Goal: Task Accomplishment & Management: Contribute content

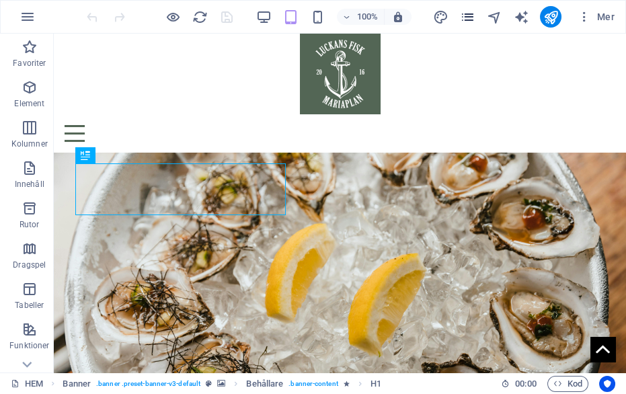
click at [462, 20] on icon "pages" at bounding box center [467, 16] width 15 height 15
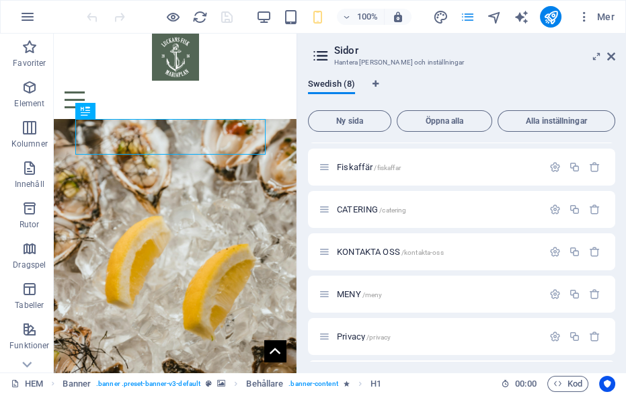
scroll to position [79, 0]
click at [352, 293] on span "MENY /meny" at bounding box center [359, 294] width 45 height 10
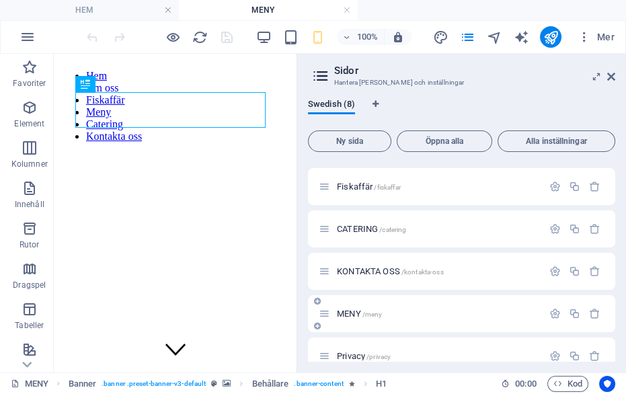
scroll to position [0, 0]
click at [607, 73] on icon at bounding box center [611, 76] width 8 height 11
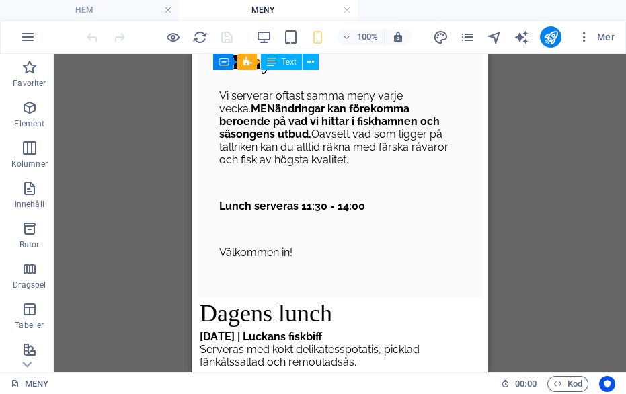
scroll to position [527, 0]
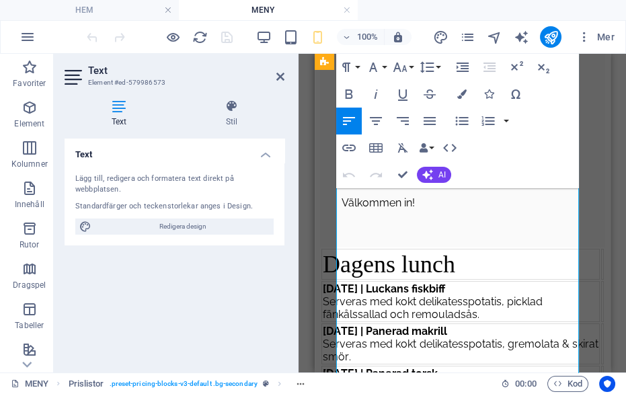
scroll to position [491, 0]
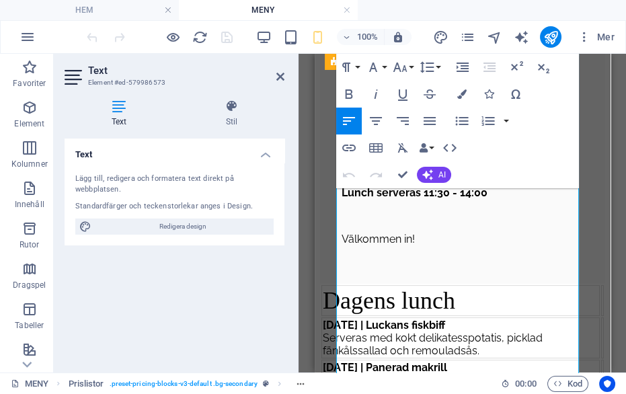
click at [454, 374] on span "Serveras med kokt delikatesspotatis, gremolata & skirat smör." at bounding box center [460, 387] width 276 height 26
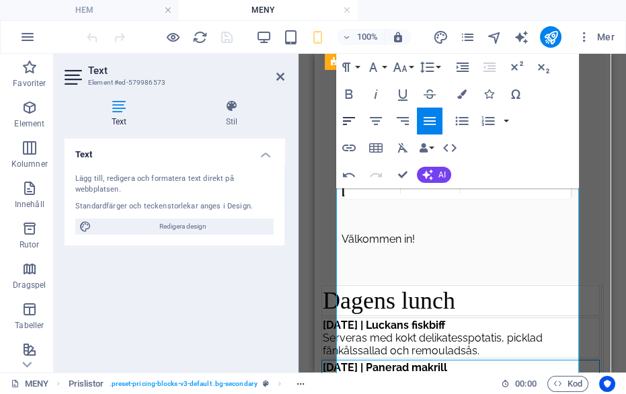
click at [348, 121] on icon "button" at bounding box center [349, 121] width 12 height 8
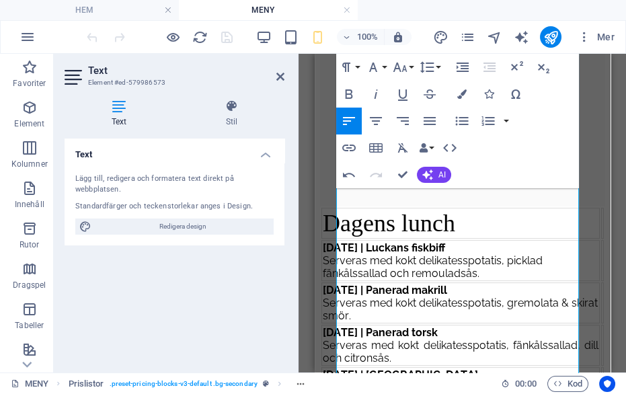
scroll to position [569, 0]
click at [453, 338] on span "Serveras med kokt delikatesspotatis, fänkålssallad, dill och citronsås." at bounding box center [460, 351] width 276 height 26
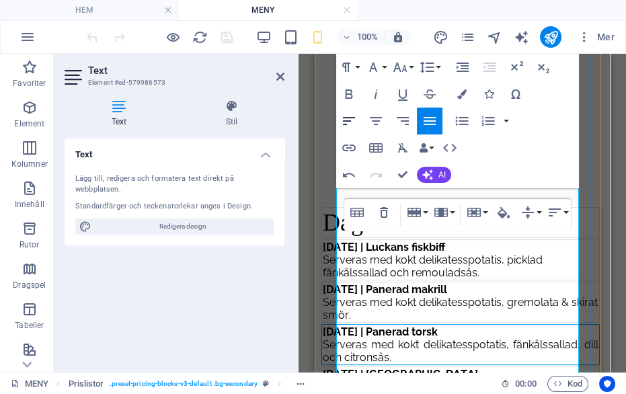
click at [350, 121] on icon "button" at bounding box center [349, 121] width 12 height 8
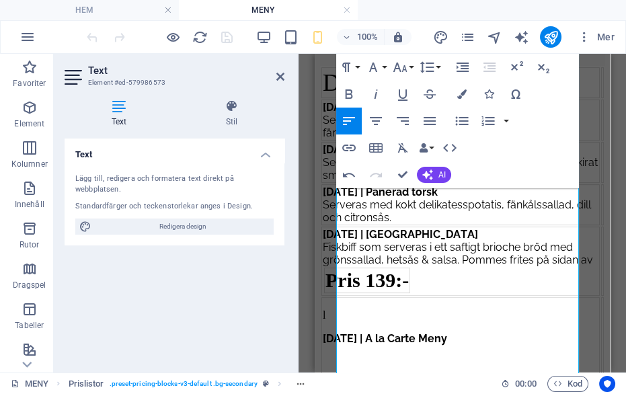
scroll to position [726, 0]
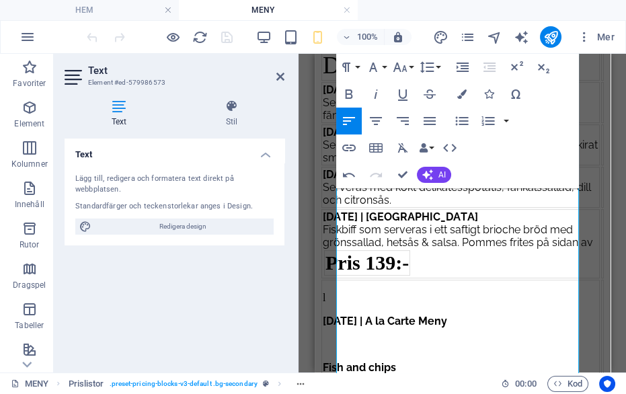
click at [431, 219] on span "[DATE] | [GEOGRAPHIC_DATA]" at bounding box center [399, 217] width 155 height 13
click at [432, 219] on span "[DATE] | [GEOGRAPHIC_DATA]" at bounding box center [399, 217] width 155 height 13
click at [360, 246] on span "Fiskbiff som serveras i ett saftigt brioche bröd med grönssallad, hetsås & sals…" at bounding box center [457, 236] width 270 height 26
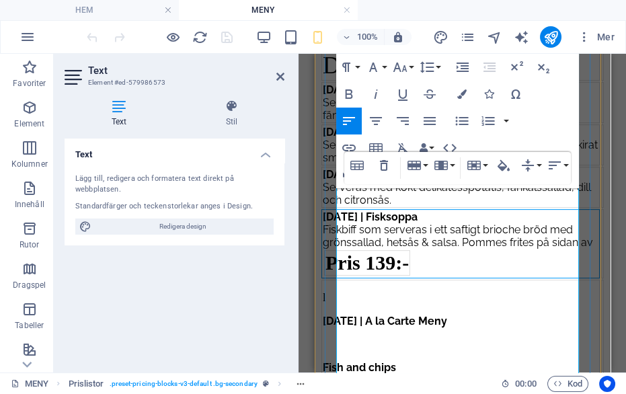
click at [363, 241] on span "Fiskbiff som serveras i ett saftigt brioche bröd med grönssallad, hetsås & sals…" at bounding box center [457, 236] width 270 height 26
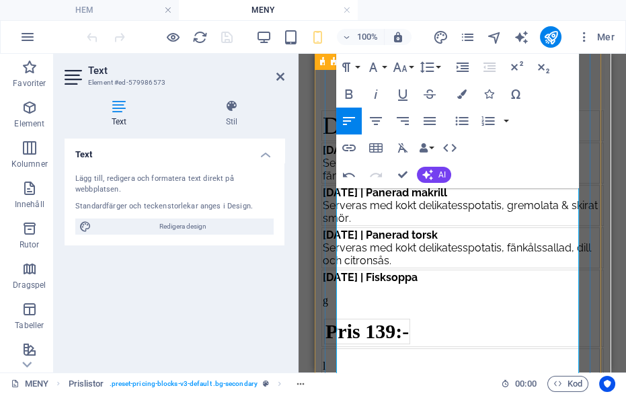
scroll to position [668, 0]
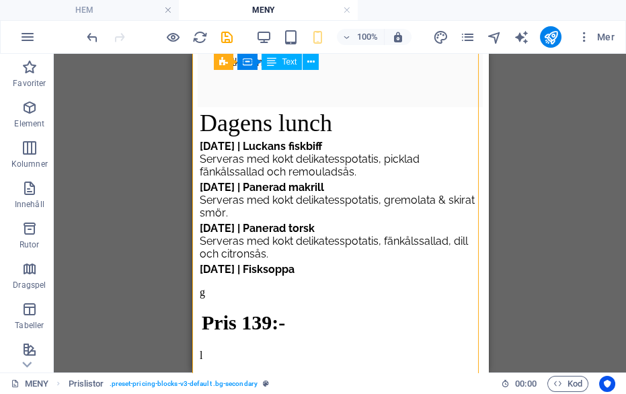
scroll to position [669, 0]
click at [293, 303] on div "Dagens lunch [DATE] | Luckans fiskbiff Serveras med kokt delikatesspotatis, pic…" at bounding box center [339, 302] width 285 height 392
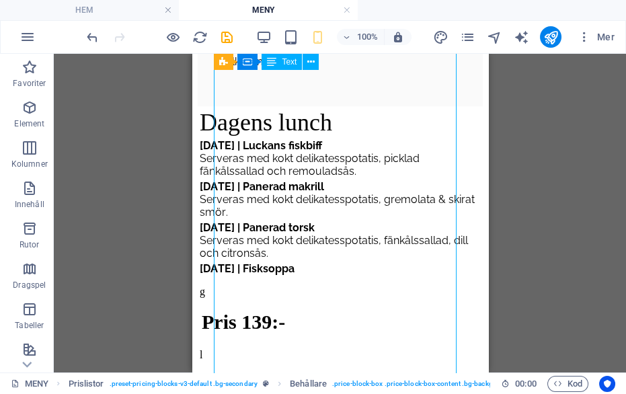
click at [313, 299] on div "Dagens lunch [DATE] | Luckans fiskbiff Serveras med kokt delikatesspotatis, pic…" at bounding box center [339, 302] width 285 height 392
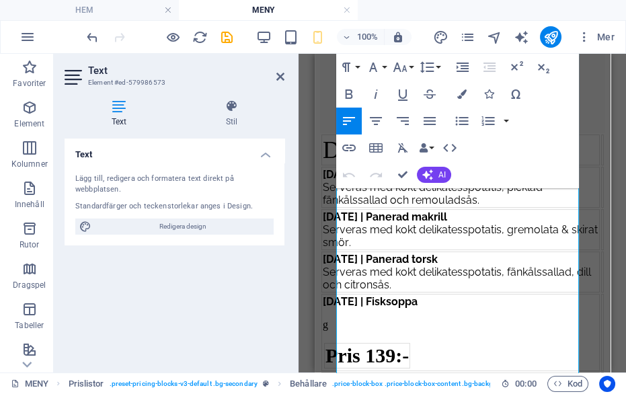
scroll to position [642, 0]
click at [422, 274] on span "Serveras med kokt delikatesspotatis, fänkålssallad, dill och citronsås." at bounding box center [456, 278] width 268 height 26
click at [423, 273] on span "Serveras med kokt delikatesspotatis, fänkålssallad, dill och citronsås." at bounding box center [456, 278] width 268 height 26
copy span "citronsås"
click at [416, 330] on p "g" at bounding box center [460, 324] width 276 height 12
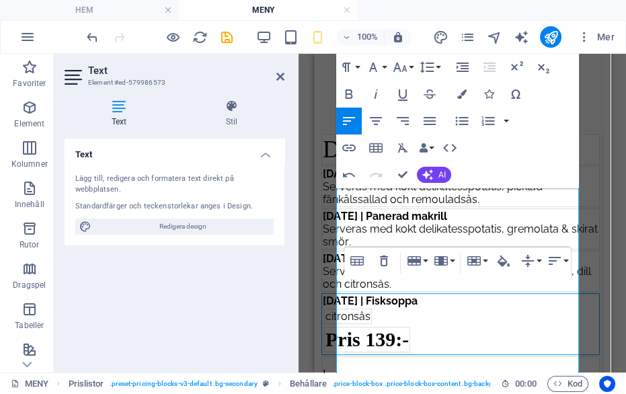
scroll to position [640, 0]
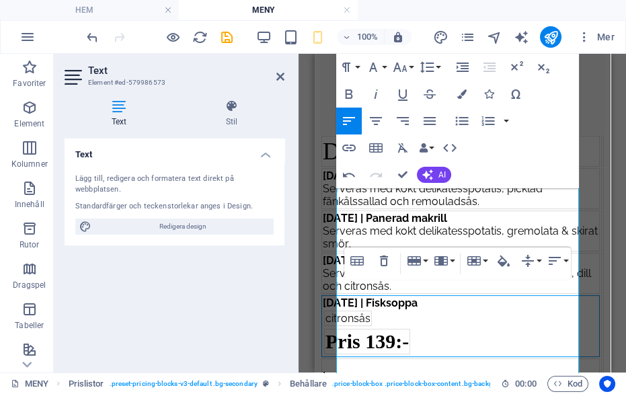
click at [367, 325] on span "citronsås" at bounding box center [347, 318] width 45 height 13
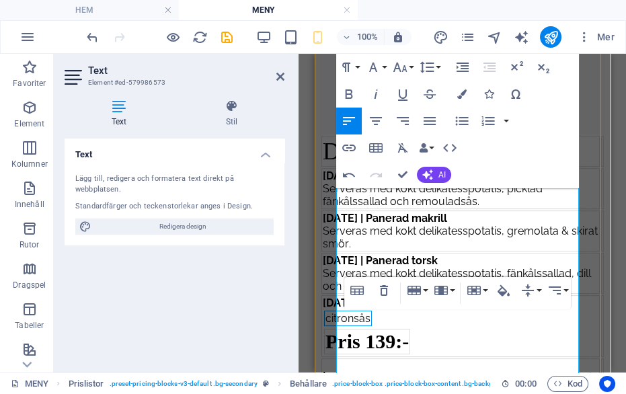
click at [367, 325] on span "citronsås" at bounding box center [347, 318] width 45 height 13
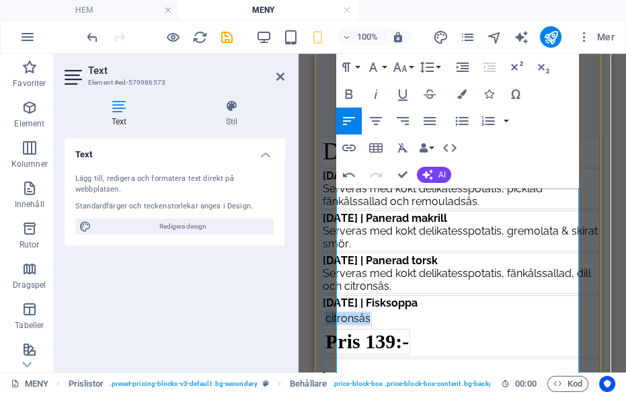
click at [370, 325] on div "citronsås" at bounding box center [347, 318] width 45 height 13
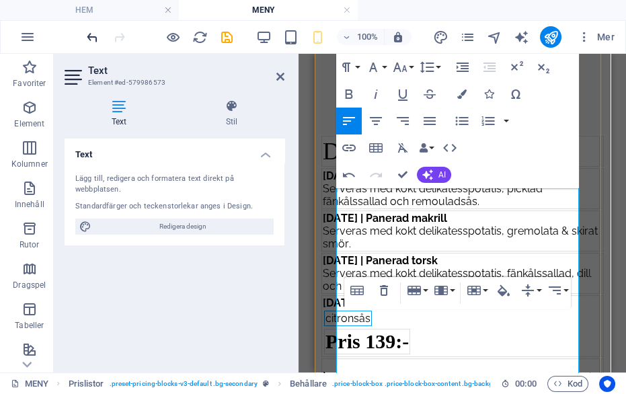
click at [288, 213] on icon "undo" at bounding box center [288, 218] width 0 height 11
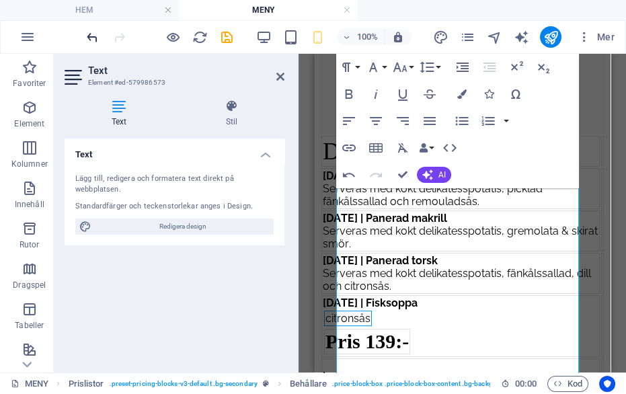
click at [288, 213] on icon "undo" at bounding box center [288, 218] width 0 height 11
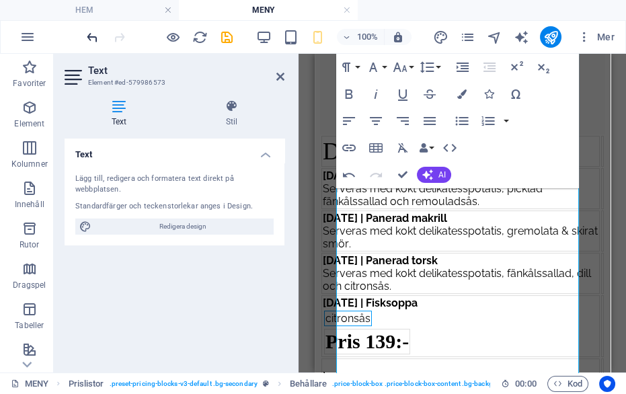
click at [288, 213] on icon "undo" at bounding box center [288, 218] width 0 height 11
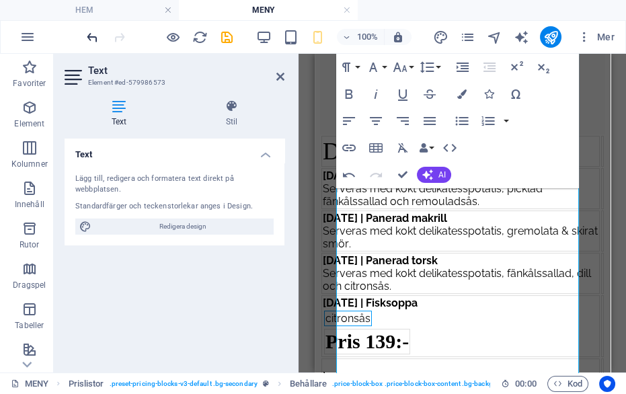
click at [288, 213] on icon "undo" at bounding box center [288, 218] width 0 height 11
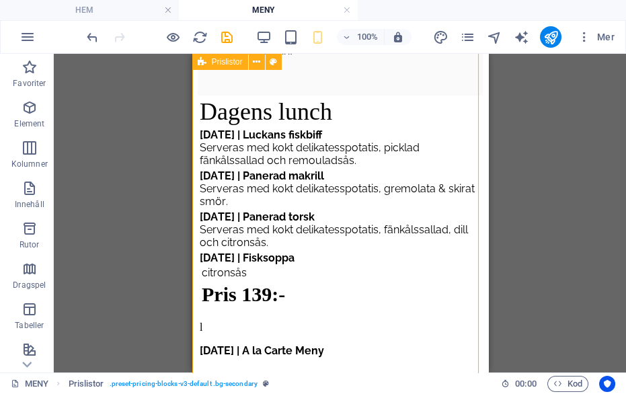
scroll to position [684, 0]
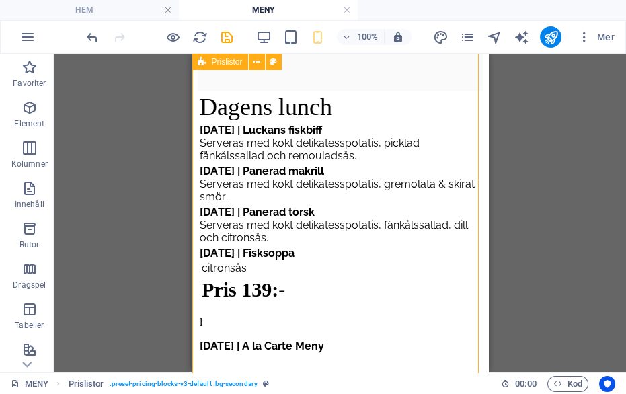
click at [246, 217] on div "Dagens lunch [DATE] | Luckans fiskbiff Serveras med kokt delikatesspotatis, pic…" at bounding box center [339, 278] width 285 height 375
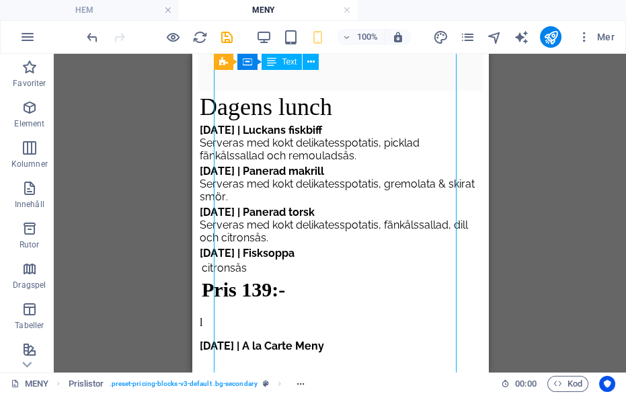
click at [234, 297] on div "Dagens lunch [DATE] | Luckans fiskbiff Serveras med kokt delikatesspotatis, pic…" at bounding box center [339, 278] width 285 height 375
click at [233, 297] on div "Dagens lunch [DATE] | Luckans fiskbiff Serveras med kokt delikatesspotatis, pic…" at bounding box center [339, 278] width 285 height 375
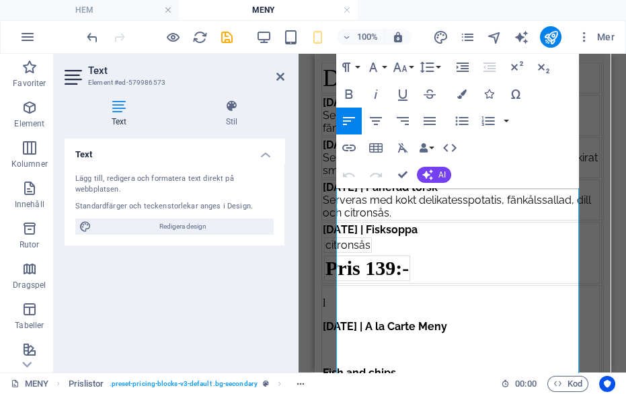
scroll to position [724, 0]
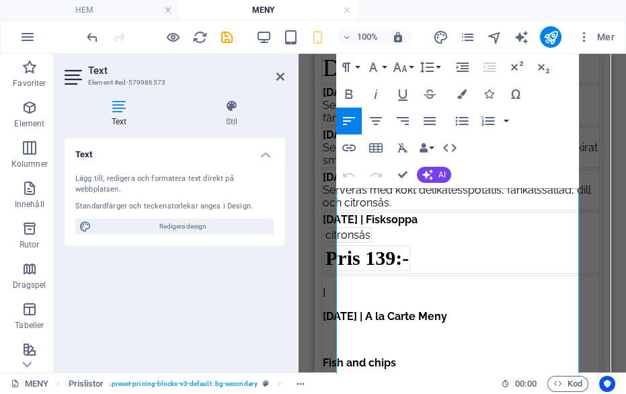
click at [367, 241] on span "citronsås" at bounding box center [347, 235] width 45 height 13
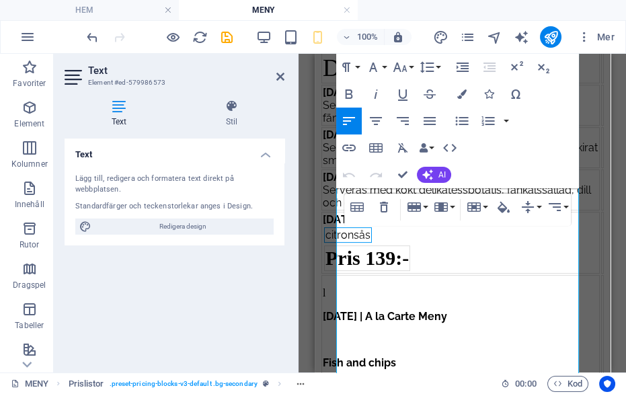
click at [370, 241] on span "citronsås" at bounding box center [347, 235] width 45 height 13
click at [383, 207] on icon "button" at bounding box center [384, 207] width 16 height 16
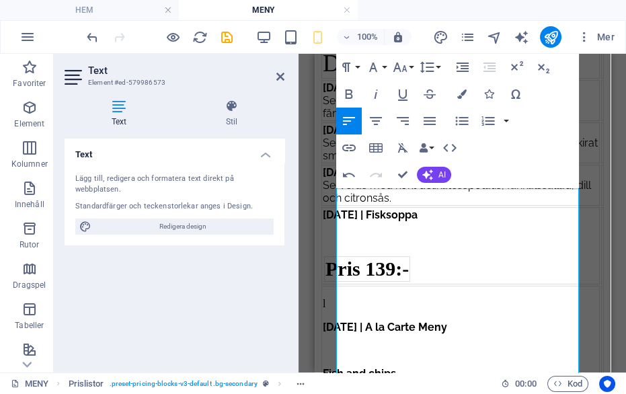
scroll to position [726, 0]
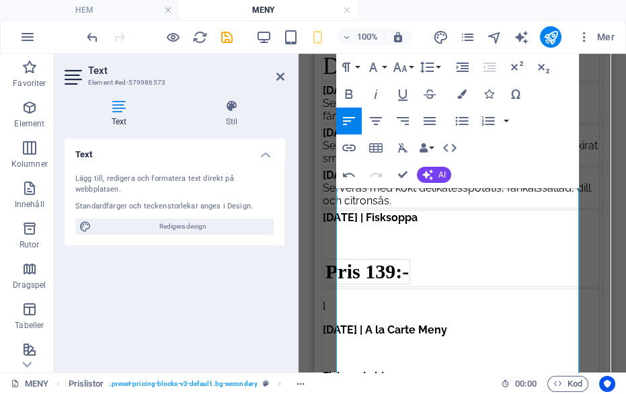
click at [350, 247] on p at bounding box center [460, 241] width 276 height 12
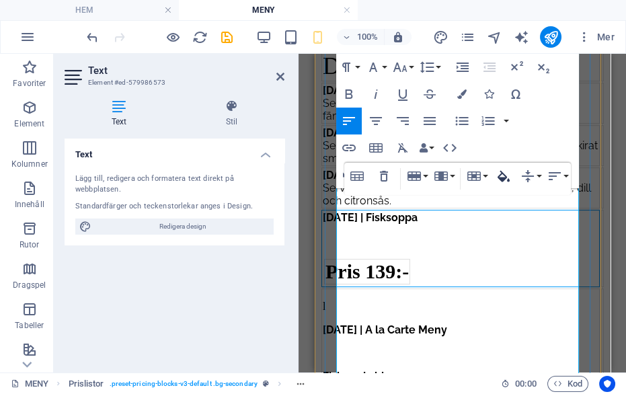
click at [500, 176] on icon "button" at bounding box center [504, 176] width 16 height 16
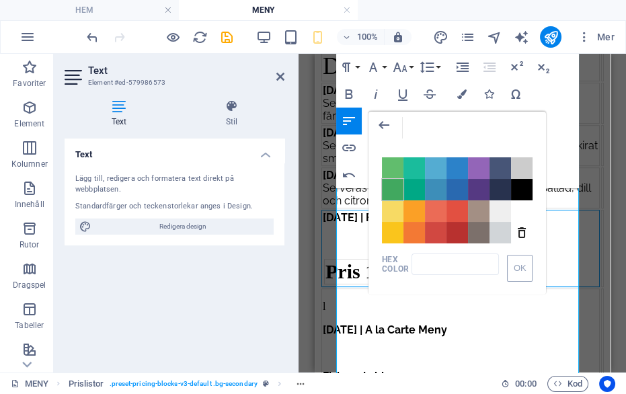
click at [393, 188] on span "Color #41A85F" at bounding box center [393, 190] width 22 height 22
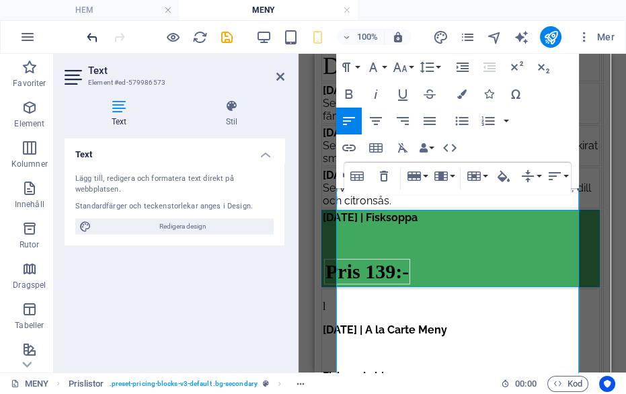
click at [85, 44] on icon "undo" at bounding box center [92, 37] width 15 height 15
click at [93, 38] on icon "undo" at bounding box center [92, 37] width 15 height 15
click at [94, 44] on icon "undo" at bounding box center [92, 37] width 15 height 15
click at [93, 39] on icon "undo" at bounding box center [92, 37] width 15 height 15
click at [87, 38] on icon "undo" at bounding box center [92, 37] width 15 height 15
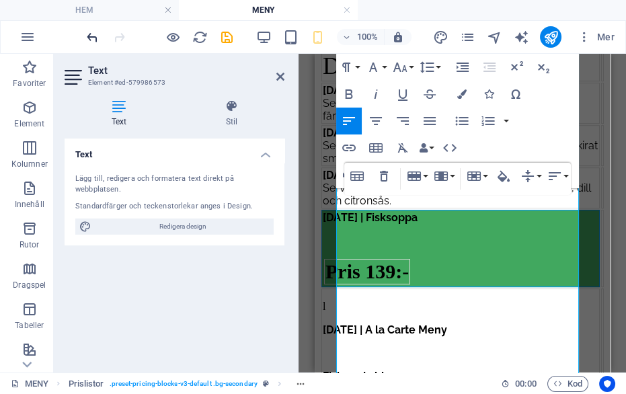
click at [87, 42] on icon "undo" at bounding box center [92, 37] width 15 height 15
click at [91, 39] on icon "undo" at bounding box center [92, 37] width 15 height 15
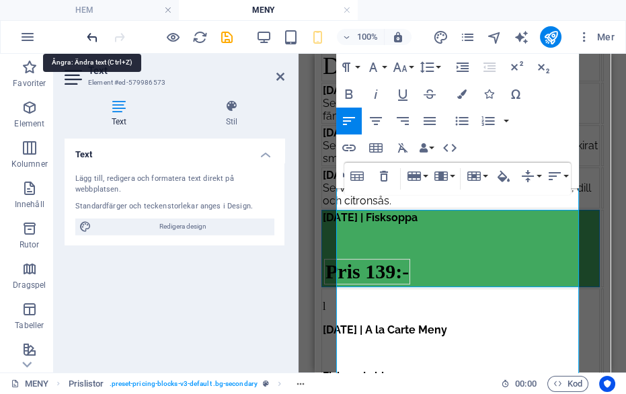
click at [89, 31] on icon "undo" at bounding box center [92, 37] width 15 height 15
type input "#41A85F"
click at [502, 177] on icon "button" at bounding box center [504, 175] width 12 height 11
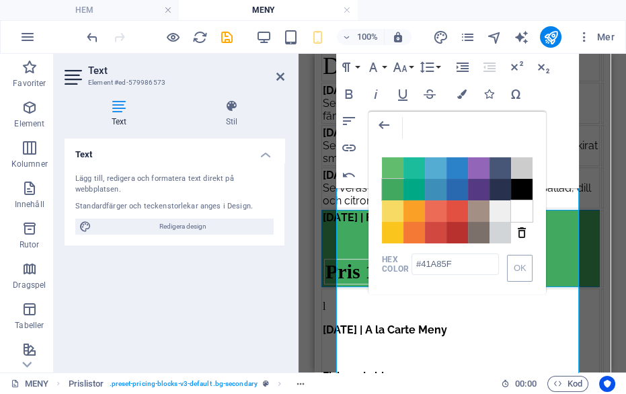
click at [517, 206] on span "Color #FFFFFF" at bounding box center [522, 211] width 22 height 22
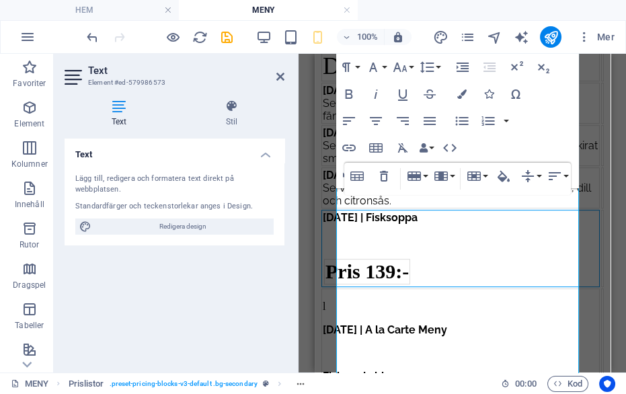
click at [353, 247] on p at bounding box center [460, 241] width 276 height 12
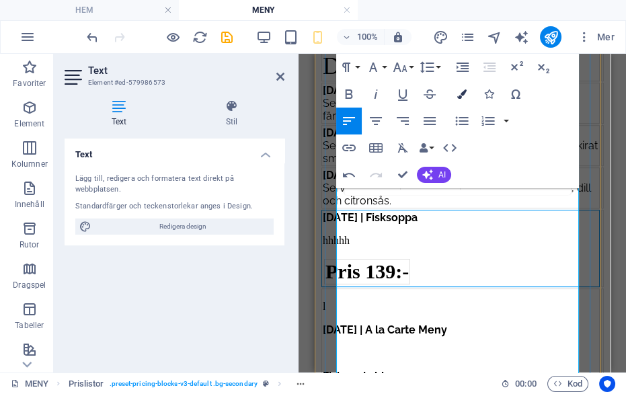
click at [462, 94] on icon "button" at bounding box center [461, 93] width 9 height 9
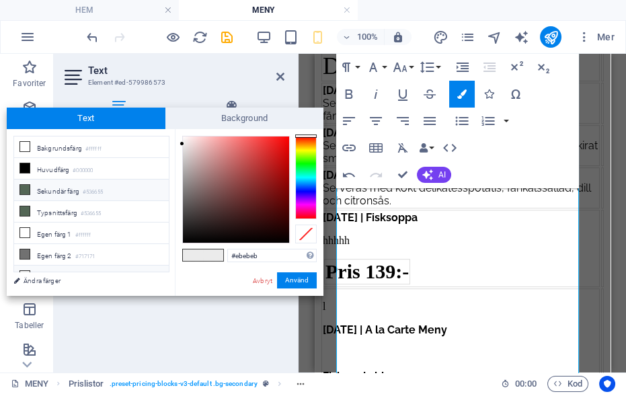
click at [27, 192] on icon at bounding box center [24, 189] width 9 height 9
type input "#536655"
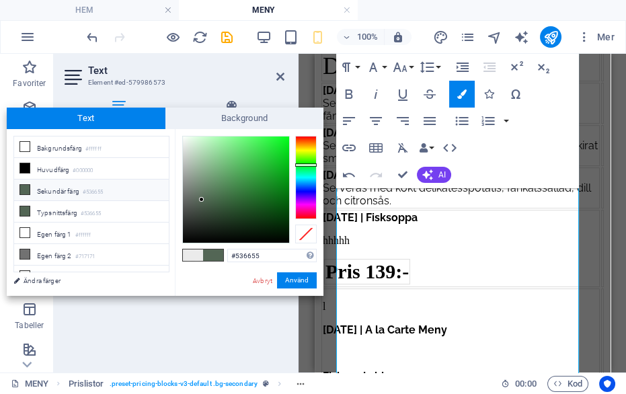
drag, startPoint x: 44, startPoint y: 211, endPoint x: 25, endPoint y: 189, distance: 28.6
click at [25, 189] on ul "Bakgrundsfärg #ffffff Huvudfärg #000000 Sekundär färg #536655 Typsnittsfärg #53…" at bounding box center [91, 204] width 156 height 137
click at [25, 189] on icon at bounding box center [24, 189] width 9 height 9
click at [295, 282] on button "Använd" at bounding box center [297, 280] width 40 height 16
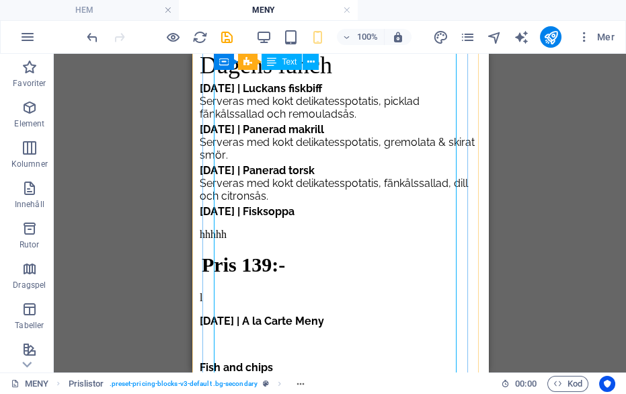
scroll to position [726, 0]
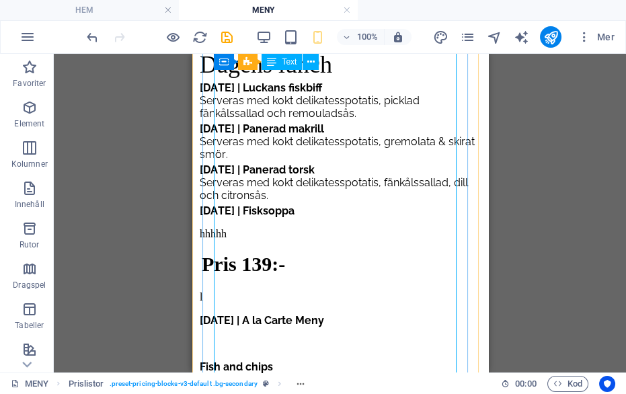
click at [240, 247] on div "Dagens lunch [DATE] | Luckans fiskbiff Serveras med kokt delikatesspotatis, pic…" at bounding box center [339, 244] width 285 height 392
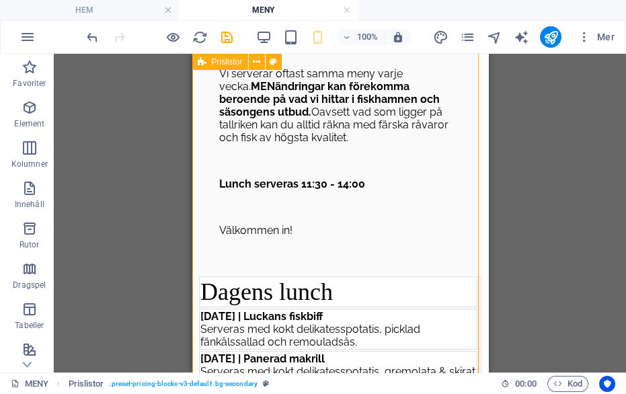
scroll to position [500, 0]
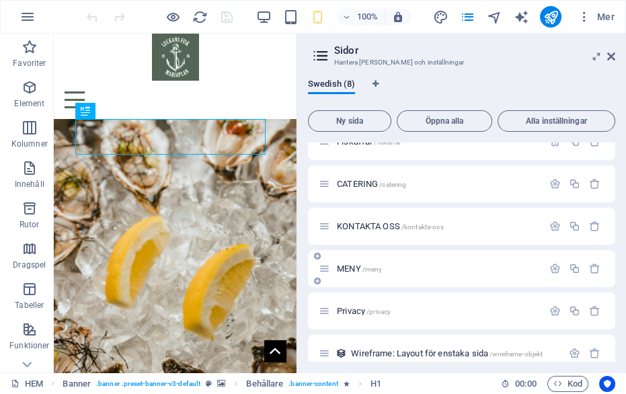
click at [388, 269] on p "MENY /meny" at bounding box center [438, 268] width 202 height 9
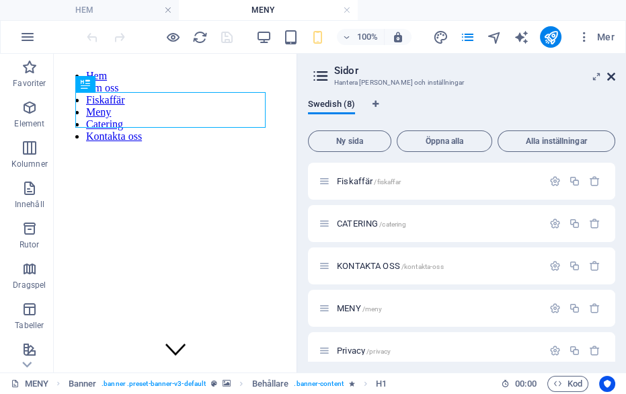
click at [611, 76] on icon at bounding box center [611, 76] width 8 height 11
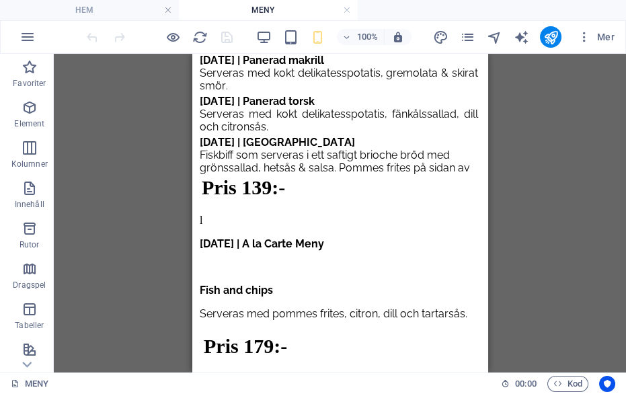
scroll to position [783, 0]
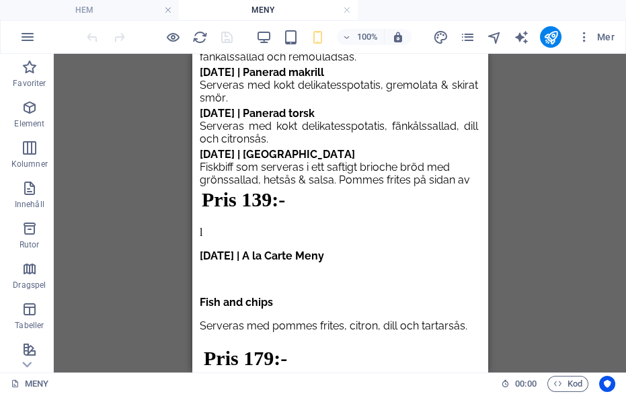
click at [356, 205] on div "Dagens lunch [DATE] | Luckans fiskbiff Serveras med kokt delikatesspotatis, pic…" at bounding box center [339, 184] width 285 height 384
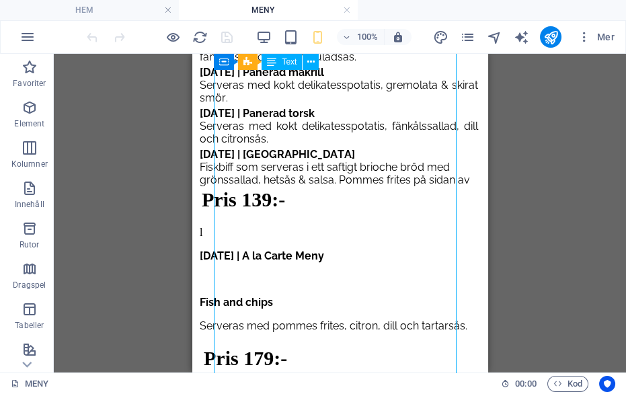
click at [355, 202] on div "Dagens lunch [DATE] | Luckans fiskbiff Serveras med kokt delikatesspotatis, pic…" at bounding box center [339, 184] width 285 height 384
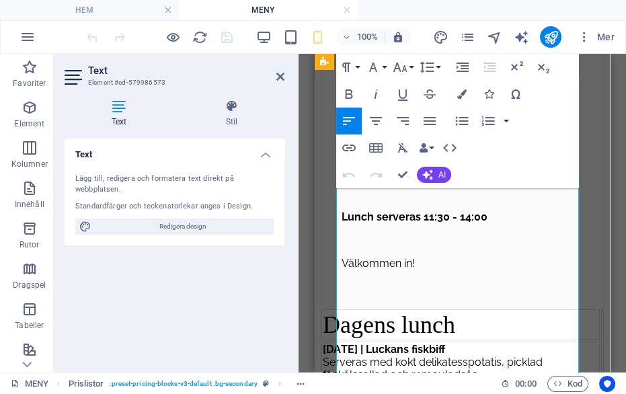
scroll to position [467, 0]
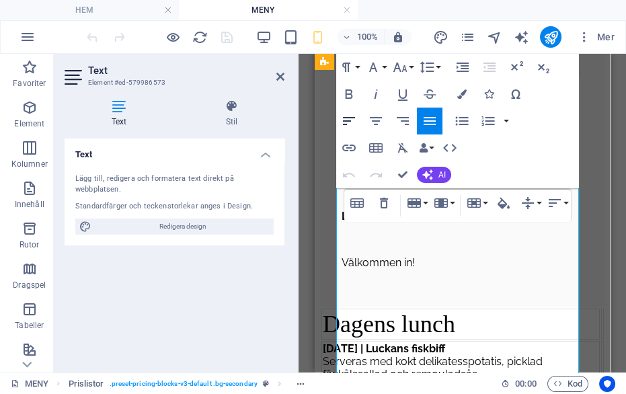
click at [347, 122] on icon "button" at bounding box center [349, 121] width 16 height 16
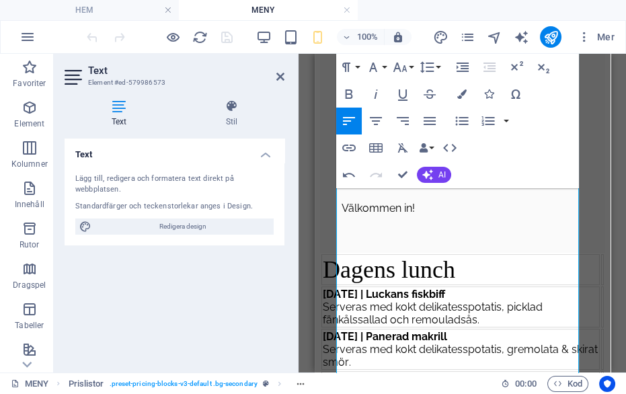
scroll to position [536, 0]
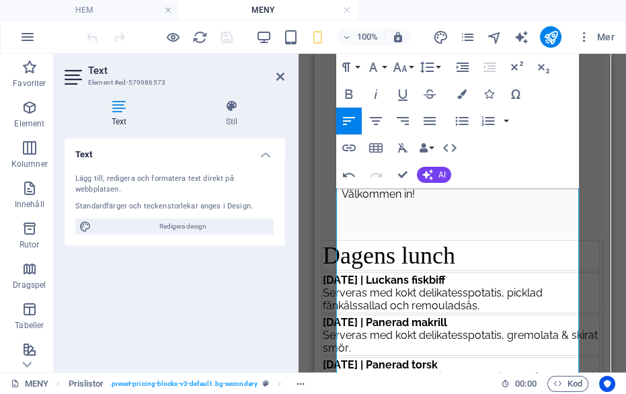
click at [418, 371] on span "Serveras med kokt delikatesspotatis, fänkålssallad, dill och citronsås." at bounding box center [460, 384] width 276 height 26
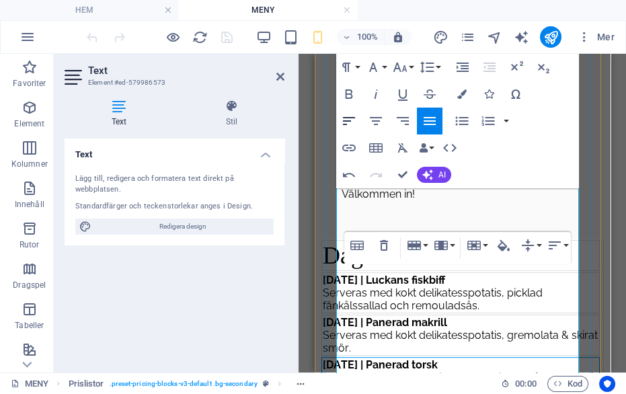
click at [350, 120] on icon "button" at bounding box center [349, 121] width 12 height 8
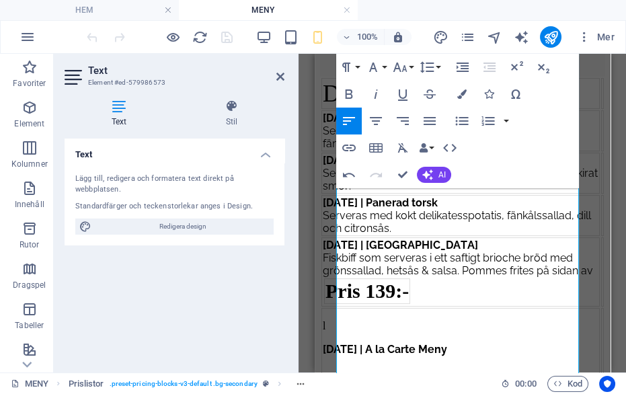
scroll to position [702, 0]
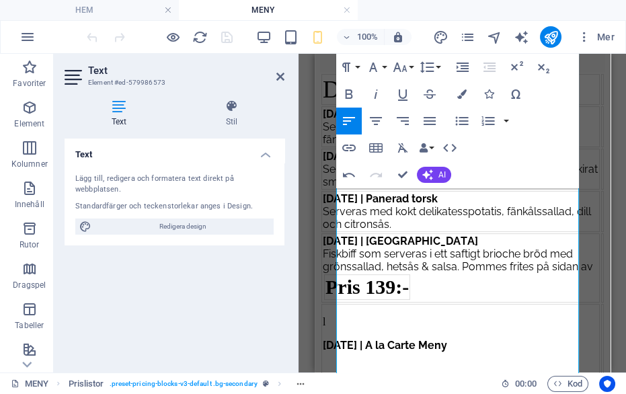
click at [350, 261] on span "Fiskbiff som serveras i ett saftigt brioche bröd med grönssallad, hetsås & sals…" at bounding box center [457, 261] width 270 height 26
click at [353, 267] on span "Fiskbiff som serveras i ett saftigt brioche bröd med grönssallad, hetsås & sals…" at bounding box center [457, 261] width 270 height 26
click at [406, 269] on span "Fiskbiff som serveras i ett saftigt brioche bröd med grönssallad, hetsås & sals…" at bounding box center [457, 261] width 270 height 26
click at [404, 267] on span "Fiskbiff som serveras i ett saftigt brioche bröd med grönssallad, hetsås & sals…" at bounding box center [457, 261] width 270 height 26
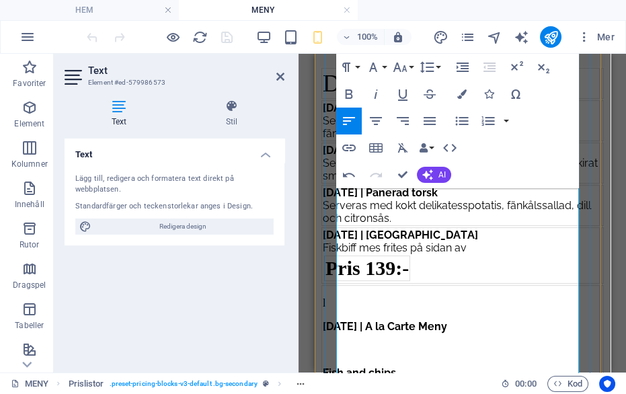
scroll to position [712, 0]
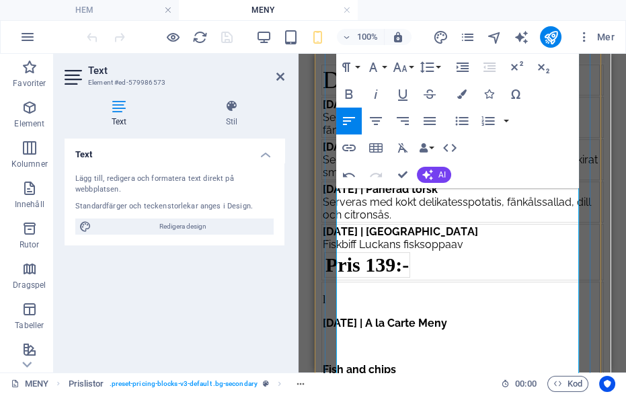
click at [393, 251] on span "Fiskbiff Luckans fisksoppa av" at bounding box center [392, 244] width 141 height 13
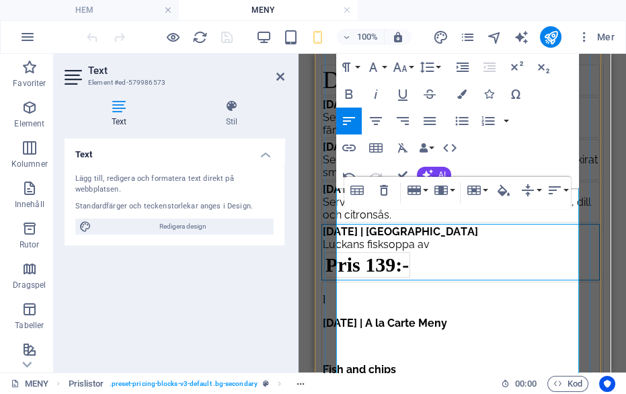
click at [429, 251] on span "Luckans fisksoppa av" at bounding box center [375, 244] width 107 height 13
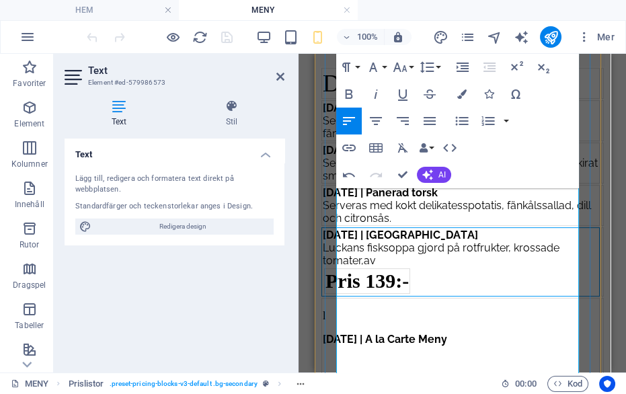
scroll to position [706, 0]
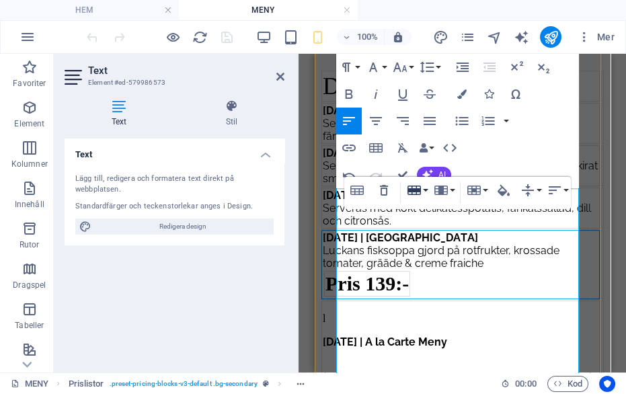
click at [408, 179] on button "Row" at bounding box center [417, 190] width 26 height 27
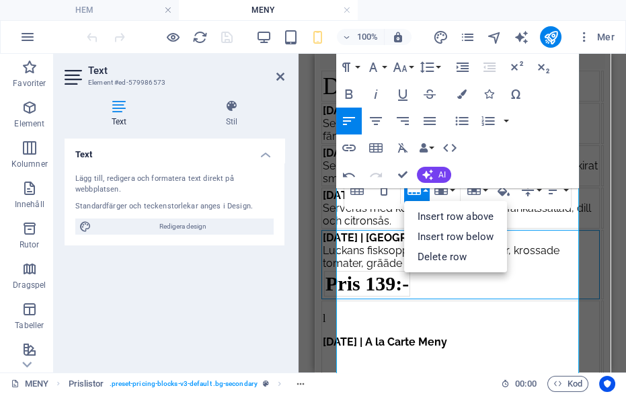
click at [578, 147] on div "Paragraph Format Normal Heading 1 Heading 2 Heading 3 Heading 4 Heading 5 Headi…" at bounding box center [457, 121] width 243 height 135
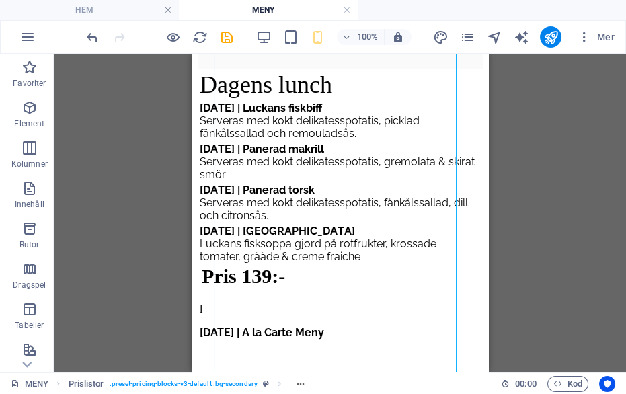
click at [374, 311] on div "Dagens lunch Tisdag | Luckans fiskbiff Serveras med kokt delikatesspotatis, pic…" at bounding box center [339, 261] width 285 height 384
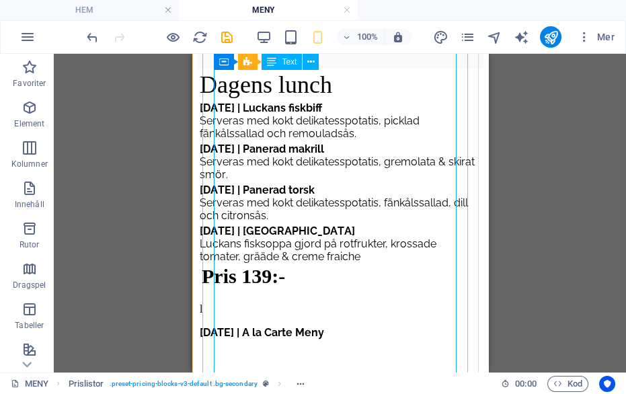
click at [328, 270] on div "Dagens lunch Tisdag | Luckans fiskbiff Serveras med kokt delikatesspotatis, pic…" at bounding box center [339, 261] width 285 height 384
click at [329, 278] on div "Dagens lunch Tisdag | Luckans fiskbiff Serveras med kokt delikatesspotatis, pic…" at bounding box center [339, 261] width 285 height 384
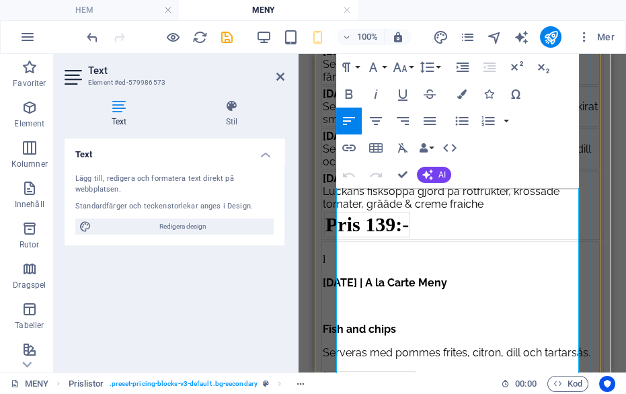
scroll to position [758, 0]
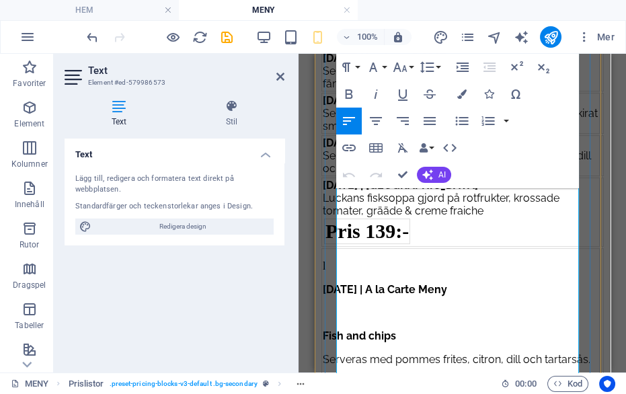
click at [525, 217] on div "Fredag | Fiskburgare Luckans fisksoppa gjord på rotfrukter, krossade tomater, g…" at bounding box center [460, 198] width 276 height 38
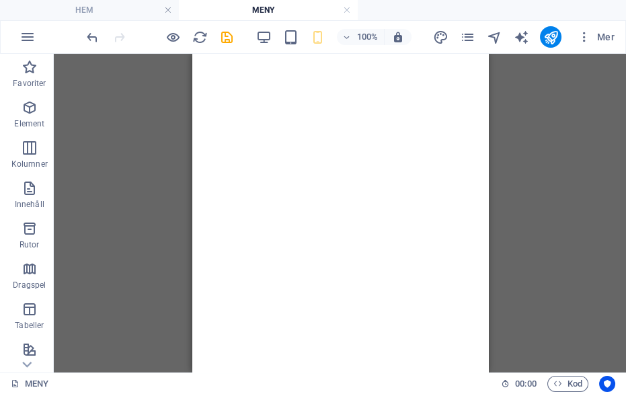
scroll to position [2702, 0]
click at [545, 36] on icon "publish" at bounding box center [550, 37] width 15 height 15
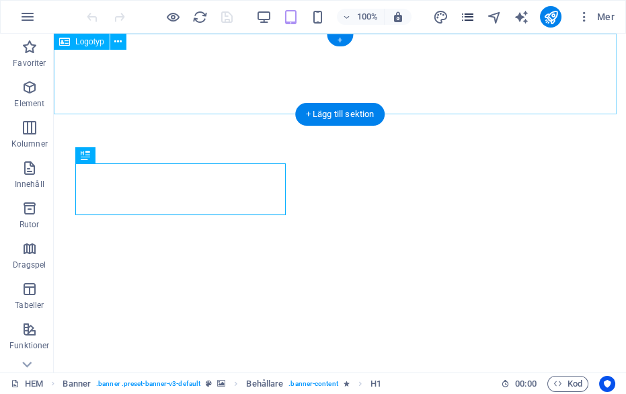
click at [471, 20] on icon "pages" at bounding box center [467, 16] width 15 height 15
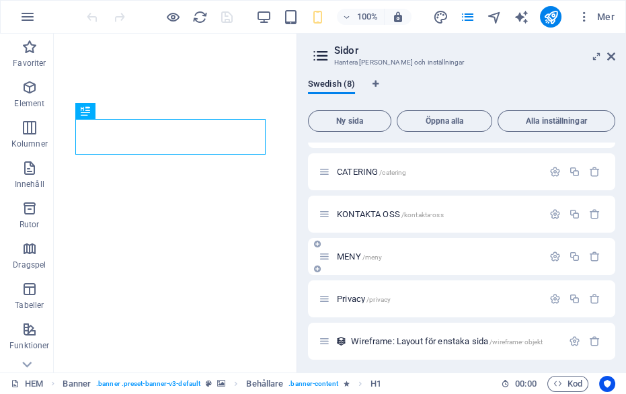
click at [346, 256] on span "MENY /meny" at bounding box center [359, 257] width 45 height 10
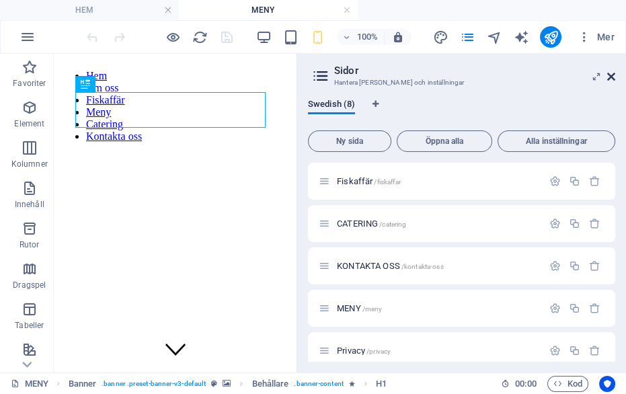
click at [610, 73] on icon at bounding box center [611, 76] width 8 height 11
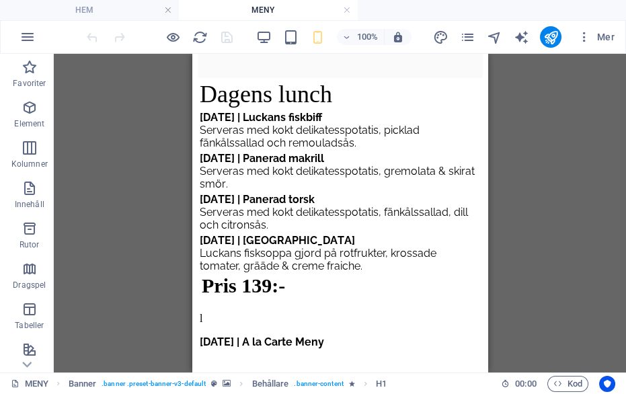
scroll to position [724, 0]
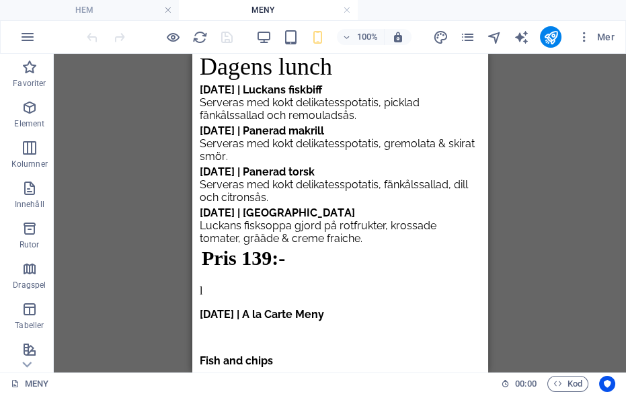
click at [297, 228] on div "Dagens lunch Tisdag | Luckans fiskbiff Serveras med kokt delikatesspotatis, pic…" at bounding box center [339, 242] width 285 height 384
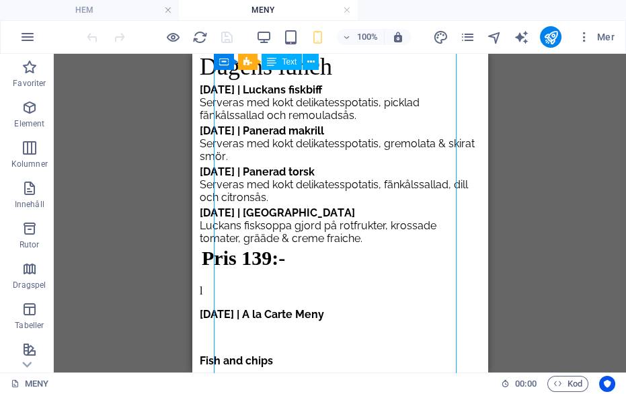
click at [295, 227] on div "Dagens lunch Tisdag | Luckans fiskbiff Serveras med kokt delikatesspotatis, pic…" at bounding box center [339, 242] width 285 height 384
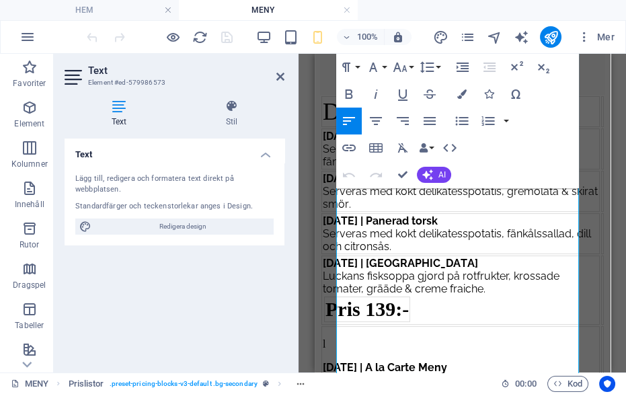
scroll to position [681, 0]
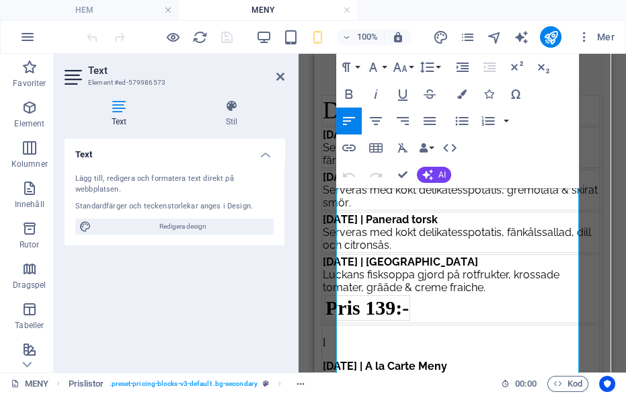
click at [415, 262] on span "[DATE] | [GEOGRAPHIC_DATA]" at bounding box center [399, 262] width 155 height 13
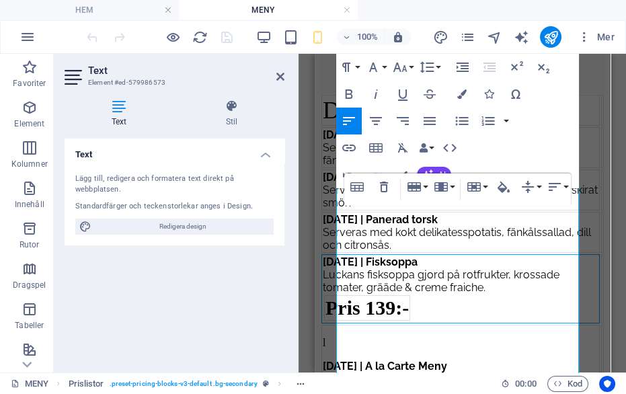
scroll to position [726, 0]
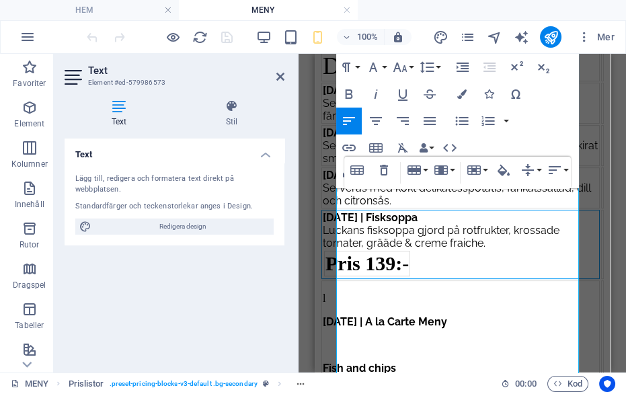
click at [363, 250] on span "Luckans fisksoppa gjord på rotfrukter, krossade tomater, grääde & creme fraiche." at bounding box center [440, 237] width 237 height 26
click at [551, 127] on div "Paragraph Format Normal Heading 1 Heading 2 Heading 3 Heading 4 Heading 5 Headi…" at bounding box center [457, 121] width 243 height 135
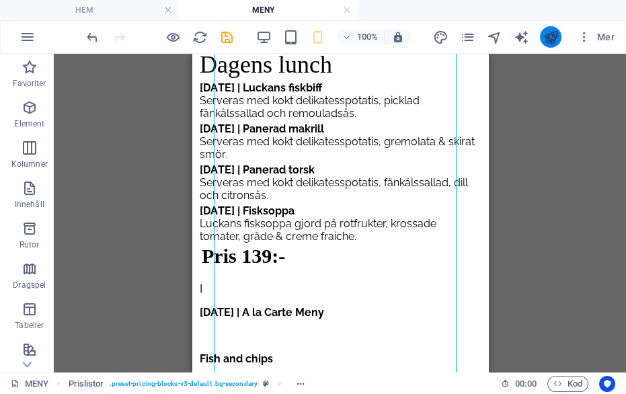
click at [551, 35] on icon "publish" at bounding box center [550, 37] width 15 height 15
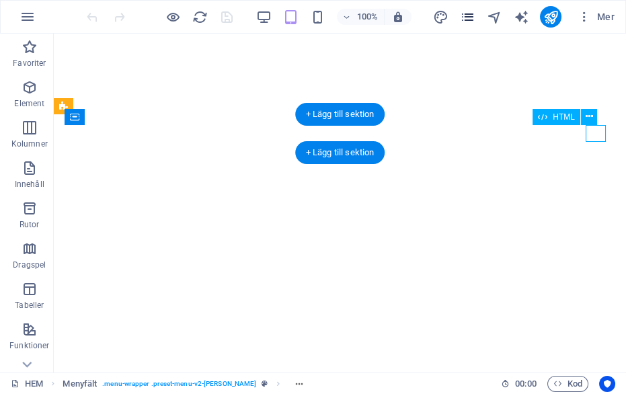
click at [472, 20] on icon "pages" at bounding box center [467, 16] width 15 height 15
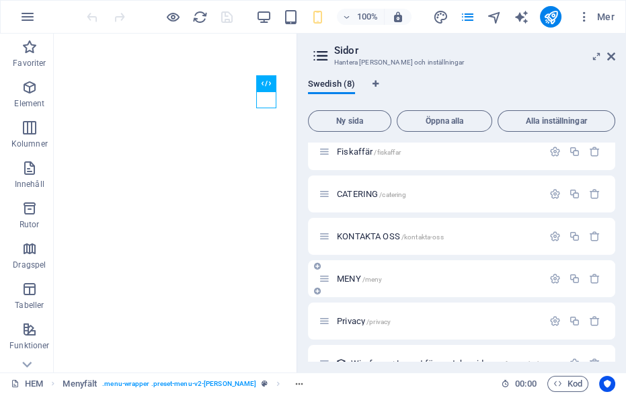
click at [342, 278] on span "MENY /meny" at bounding box center [359, 279] width 45 height 10
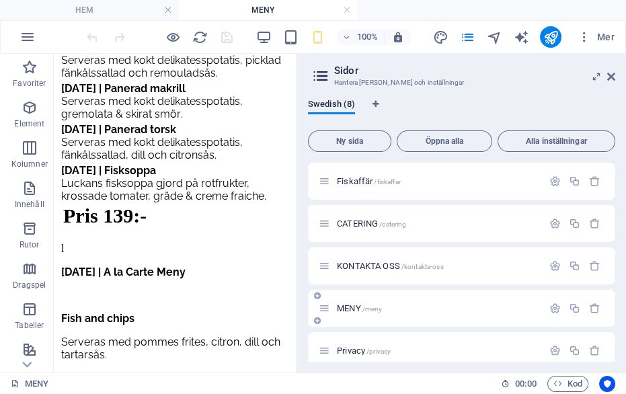
scroll to position [941, 0]
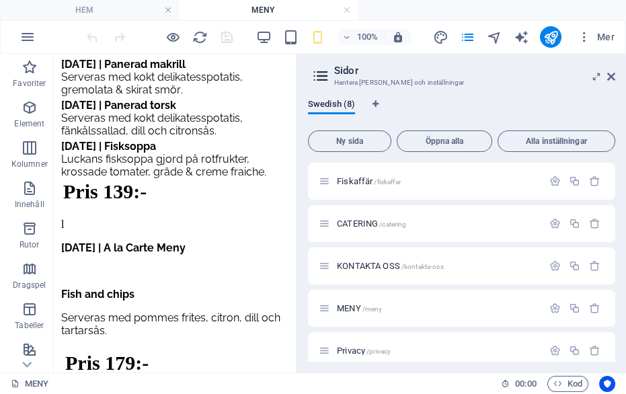
click at [98, 268] on div "Dagens lunch Tisdag | Luckans fiskbiff Serveras med kokt delikatesspotatis, pic…" at bounding box center [175, 182] width 232 height 397
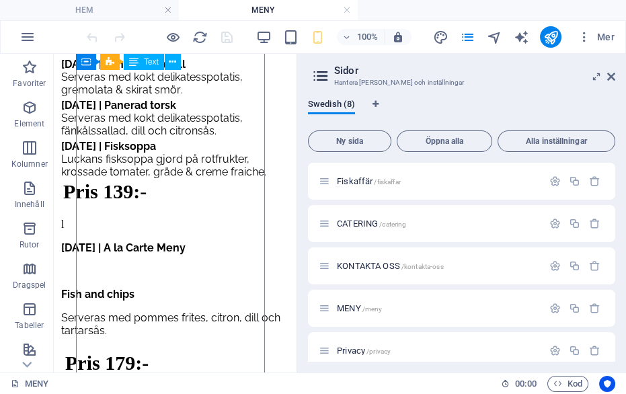
click at [98, 269] on div "Dagens lunch Tisdag | Luckans fiskbiff Serveras med kokt delikatesspotatis, pic…" at bounding box center [175, 182] width 232 height 397
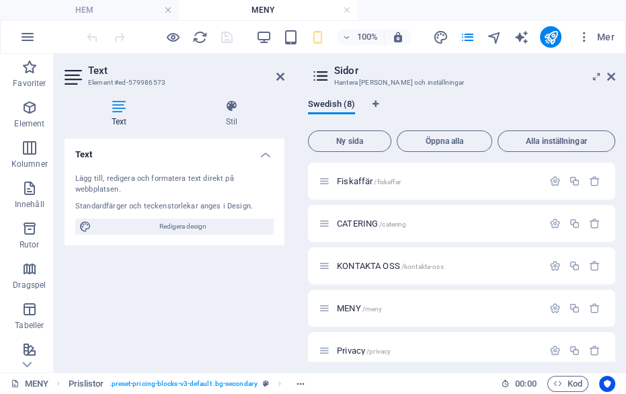
scroll to position [0, 1]
click at [611, 76] on icon at bounding box center [611, 76] width 8 height 11
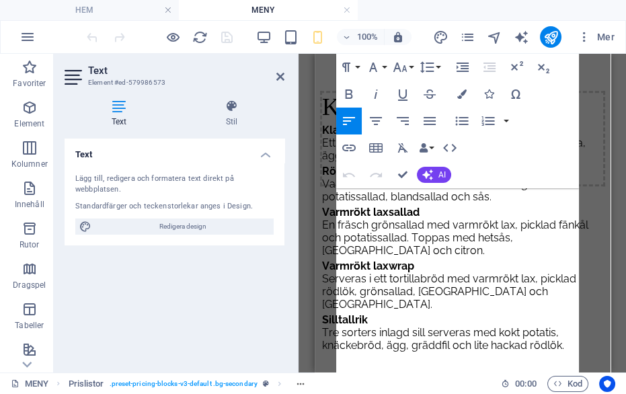
scroll to position [712, 0]
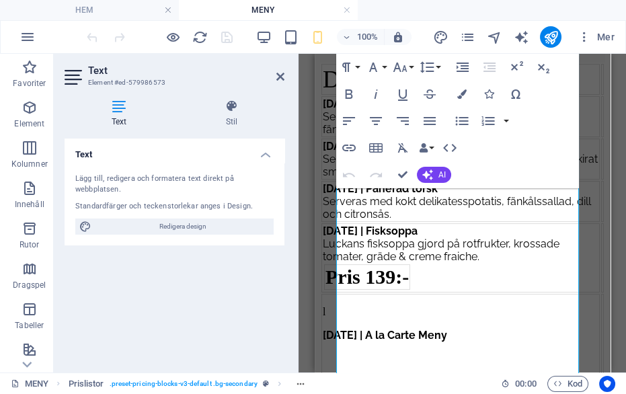
click at [365, 263] on span "Luckans fisksoppa gjord på rotfrukter, krossade tomater, gräde & creme fraiche." at bounding box center [440, 250] width 237 height 26
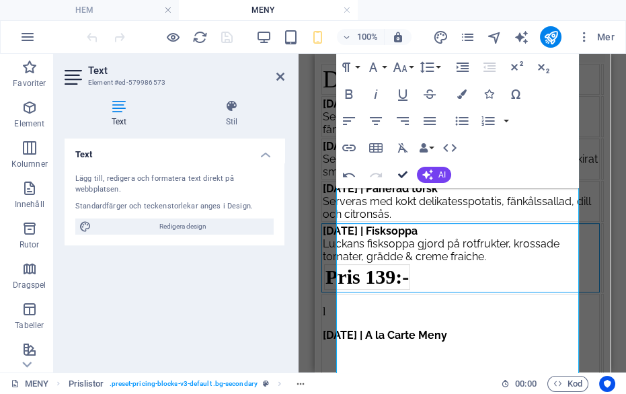
scroll to position [713, 0]
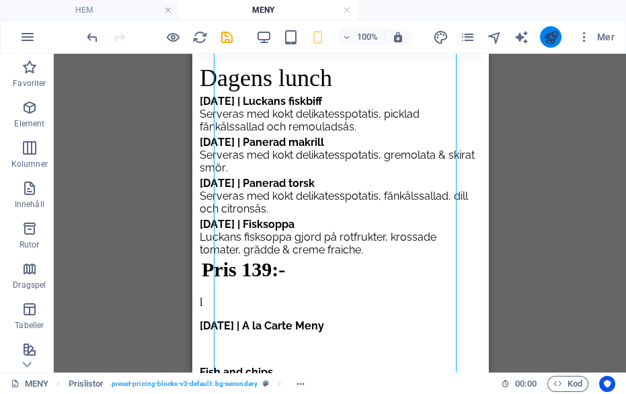
click at [551, 34] on icon "publish" at bounding box center [550, 37] width 15 height 15
